Goal: Navigation & Orientation: Find specific page/section

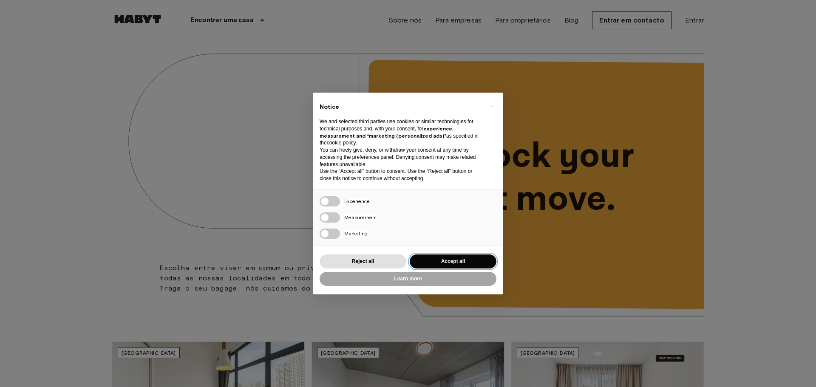
click at [454, 264] on button "Accept all" at bounding box center [453, 262] width 87 height 14
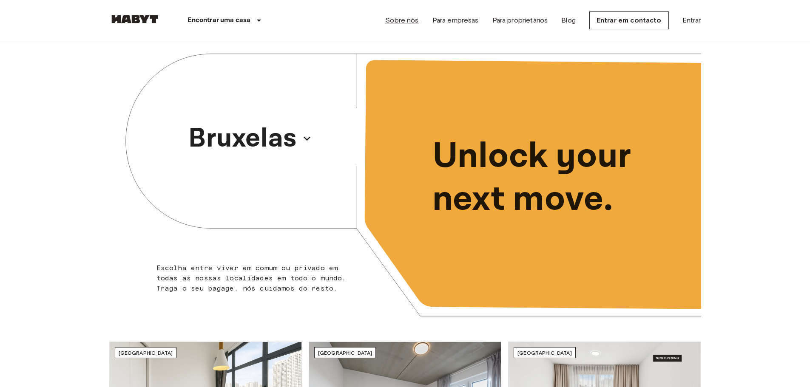
click at [406, 20] on link "Sobre nós" at bounding box center [401, 20] width 33 height 10
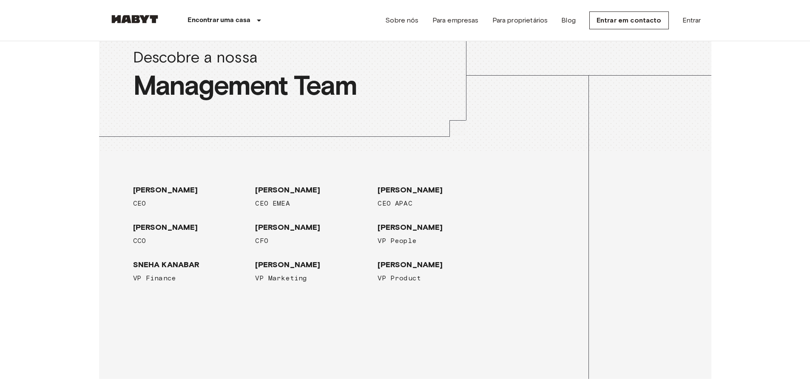
scroll to position [995, 0]
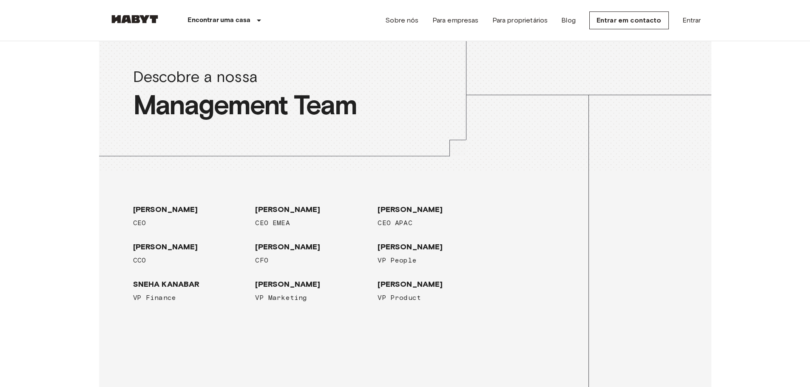
click at [293, 9] on span "[GEOGRAPHIC_DATA]" at bounding box center [300, 5] width 80 height 8
click at [292, 9] on span "[GEOGRAPHIC_DATA]" at bounding box center [300, 5] width 80 height 8
click at [277, 9] on span "[GEOGRAPHIC_DATA]" at bounding box center [300, 5] width 80 height 8
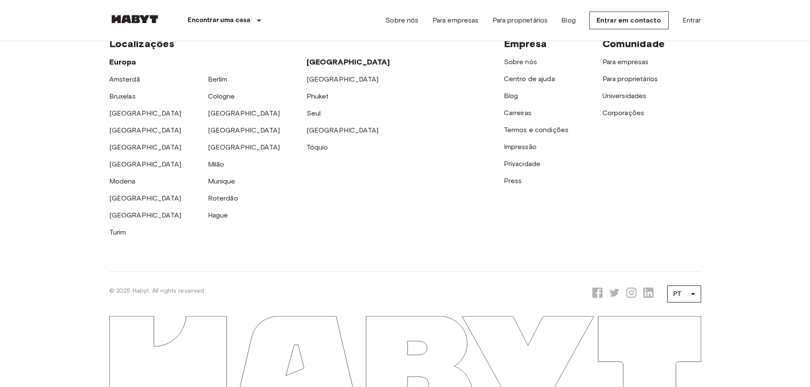
scroll to position [2781, 0]
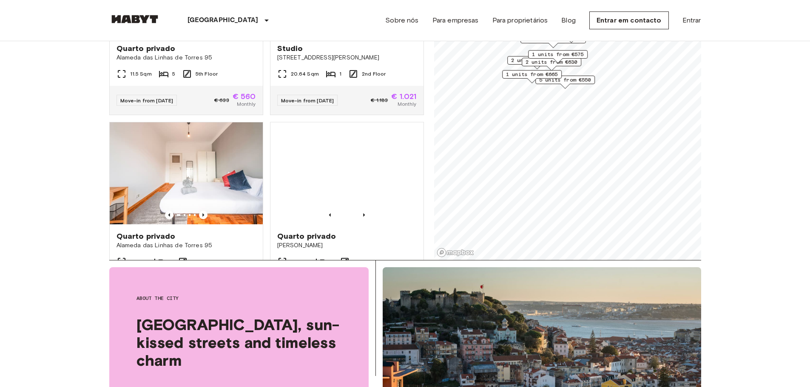
scroll to position [893, 0]
